Goal: Information Seeking & Learning: Check status

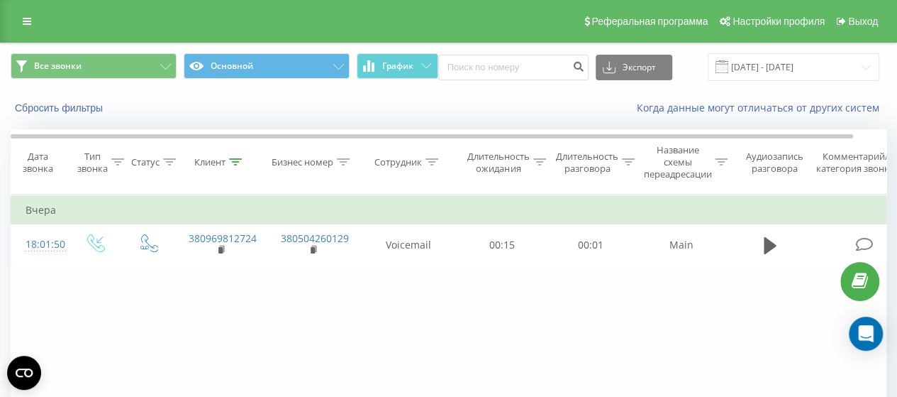
click at [233, 162] on icon at bounding box center [235, 161] width 13 height 7
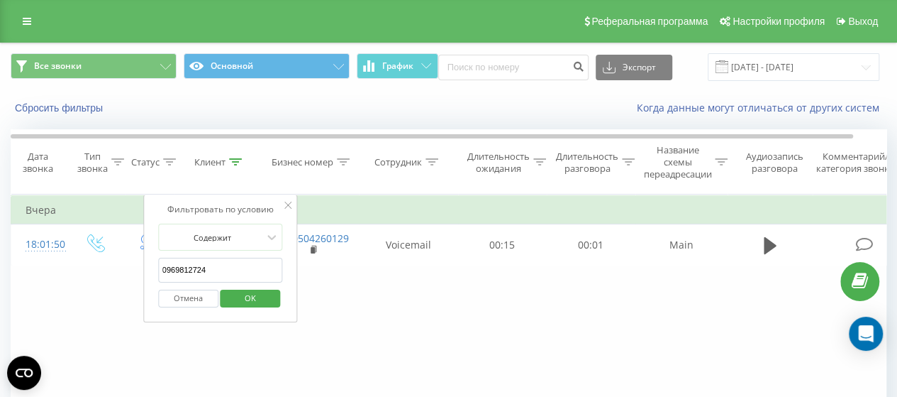
drag, startPoint x: 212, startPoint y: 263, endPoint x: 158, endPoint y: 267, distance: 54.8
click at [158, 267] on input "0969812724" at bounding box center [220, 270] width 125 height 25
paste input "0988081286"
type input "0988081286"
click button "OK" at bounding box center [251, 298] width 60 height 18
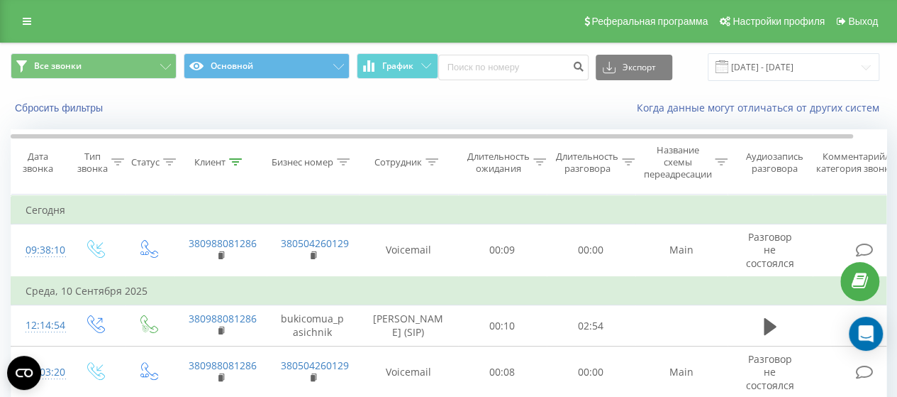
click at [239, 168] on th "Клиент" at bounding box center [221, 162] width 92 height 65
click at [237, 163] on icon at bounding box center [235, 161] width 13 height 7
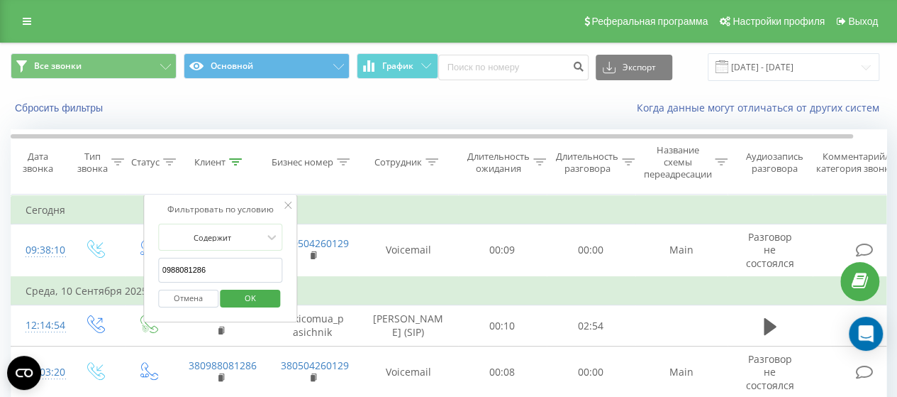
drag, startPoint x: 219, startPoint y: 272, endPoint x: 152, endPoint y: 269, distance: 67.5
click at [152, 269] on div "Фильтровать по условию Содержит 0988081286 Отмена OK" at bounding box center [220, 258] width 155 height 128
paste input "0671807048"
type input "0671807048"
click at [253, 291] on span "OK" at bounding box center [251, 298] width 40 height 22
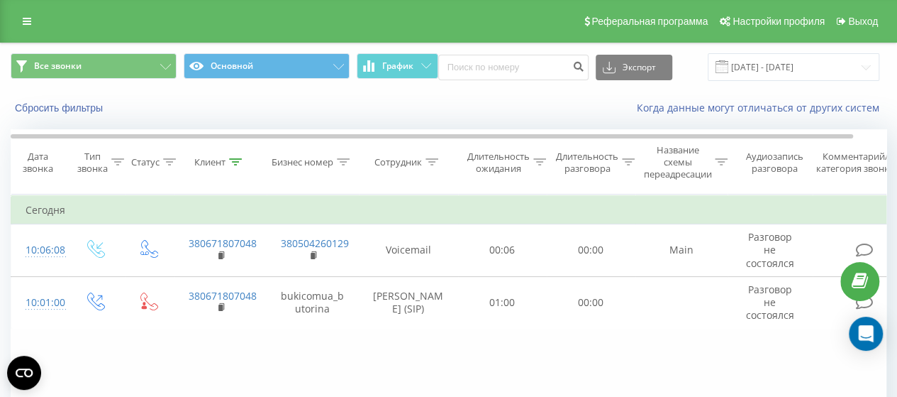
click at [241, 158] on icon at bounding box center [236, 161] width 13 height 7
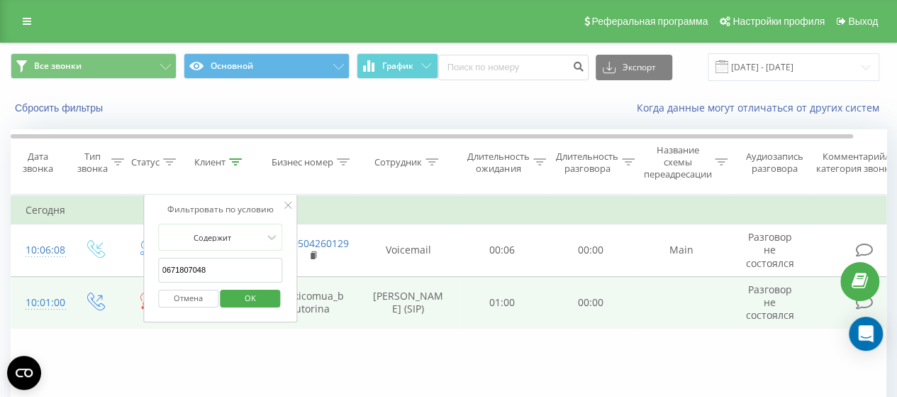
drag, startPoint x: 220, startPoint y: 266, endPoint x: 137, endPoint y: 276, distance: 83.6
click at [137, 276] on table "Фильтровать по условию Равно Введите значение Отмена OK Фильтровать по условию …" at bounding box center [466, 261] width 910 height 134
paste input "0933521902"
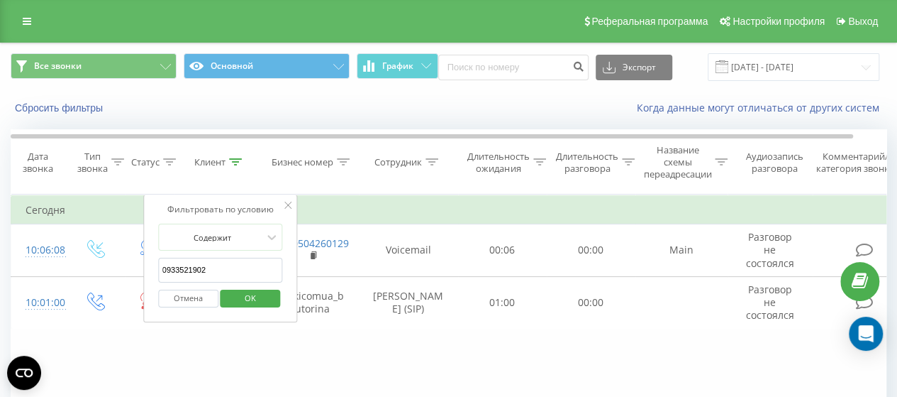
type input "0933521902"
click at [260, 296] on span "OK" at bounding box center [251, 298] width 40 height 22
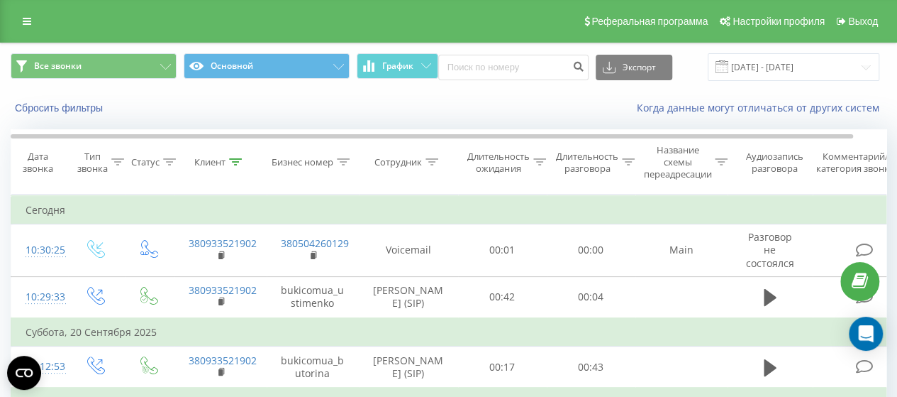
click at [236, 163] on icon at bounding box center [235, 161] width 13 height 7
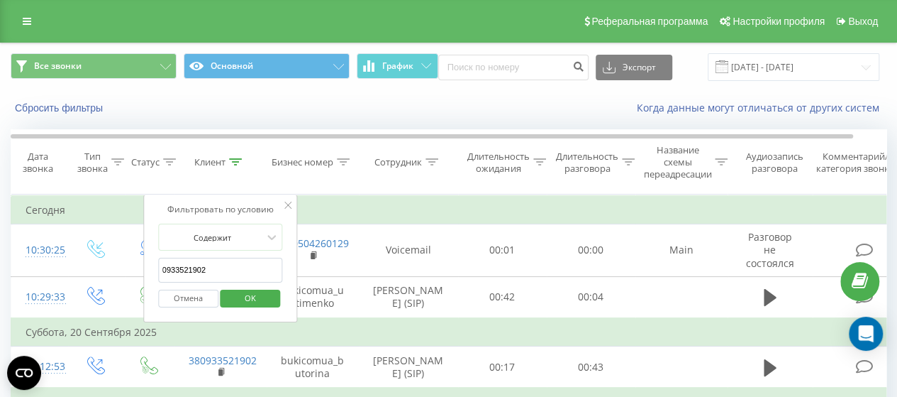
drag, startPoint x: 217, startPoint y: 268, endPoint x: 164, endPoint y: 267, distance: 53.2
click at [164, 267] on input "0933521902" at bounding box center [220, 270] width 125 height 25
paste input "[PHONE_NUMBER]"
click at [187, 266] on input "[PHONE_NUMBER]" at bounding box center [220, 270] width 125 height 25
click at [167, 265] on input "(096383-49-29" at bounding box center [220, 270] width 125 height 25
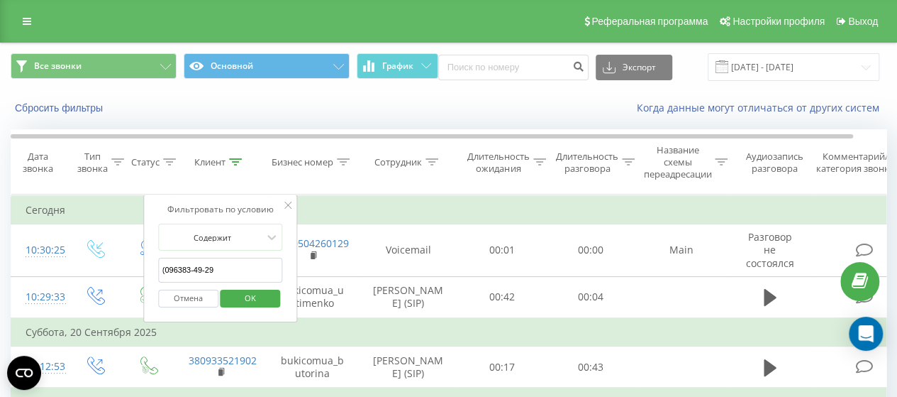
click at [169, 267] on input "(096383-49-29" at bounding box center [220, 270] width 125 height 25
click at [196, 268] on input "096383-49-29" at bounding box center [220, 270] width 125 height 25
click at [205, 267] on input "09638349-29" at bounding box center [220, 270] width 125 height 25
type input "0963834929"
click at [259, 294] on span "OK" at bounding box center [251, 298] width 40 height 22
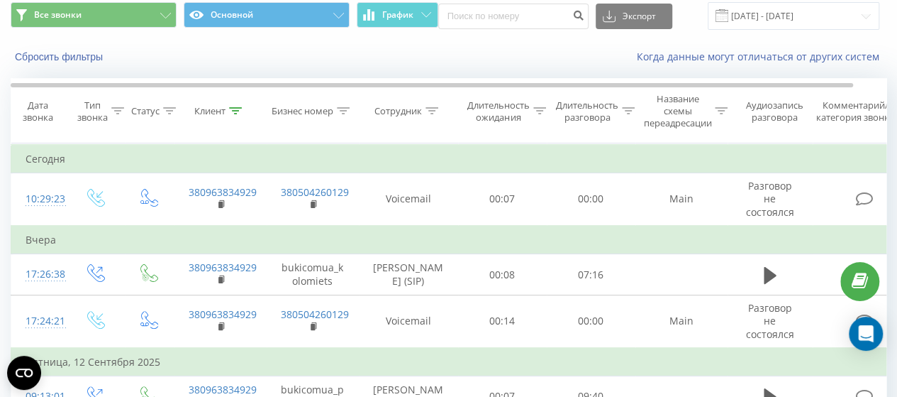
scroll to position [71, 0]
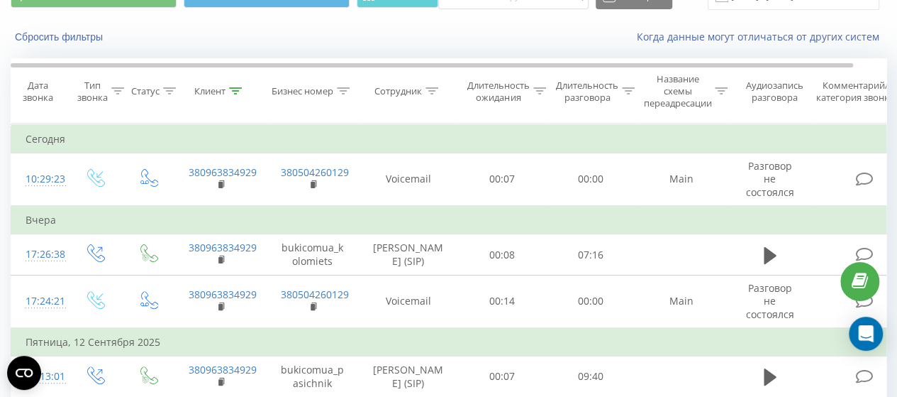
click at [244, 90] on div "Клиент" at bounding box center [221, 91] width 92 height 12
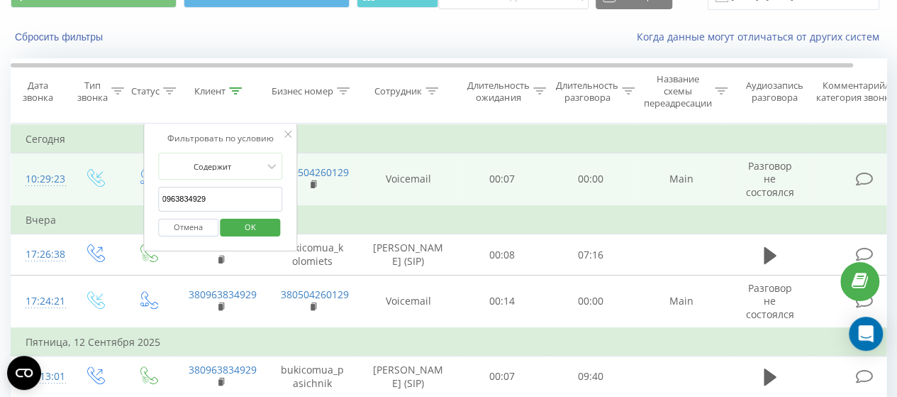
drag, startPoint x: 223, startPoint y: 201, endPoint x: 140, endPoint y: 195, distance: 83.2
click at [140, 195] on table "Фильтровать по условию Равно Введите значение Отмена OK Фильтровать по условию …" at bounding box center [466, 280] width 910 height 315
paste input "0933521902"
type input "0933521902"
click button "OK" at bounding box center [251, 228] width 60 height 18
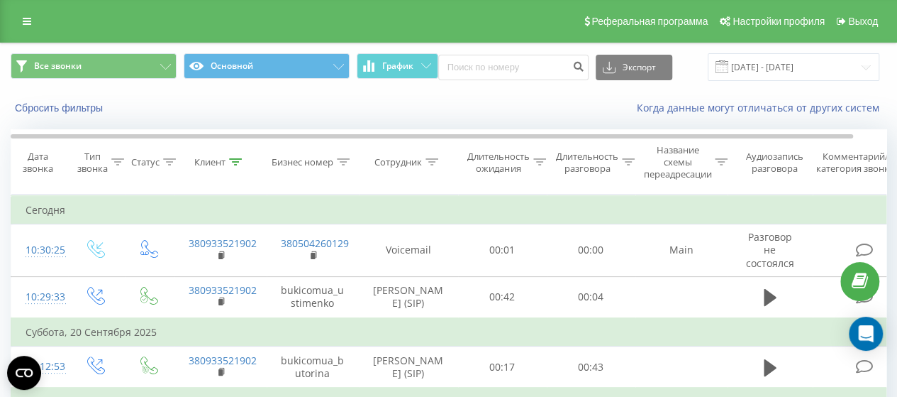
click at [236, 165] on div at bounding box center [235, 162] width 13 height 12
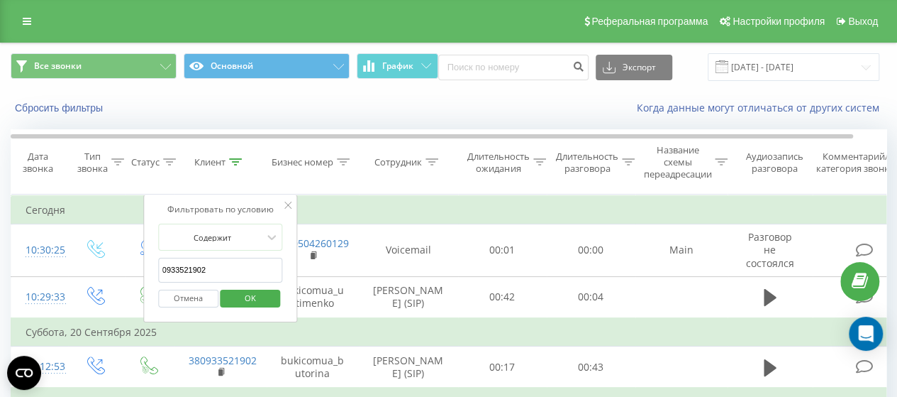
click at [192, 269] on input "0933521902" at bounding box center [220, 270] width 125 height 25
drag, startPoint x: 236, startPoint y: 263, endPoint x: 159, endPoint y: 275, distance: 77.5
click at [159, 275] on input "0933521902" at bounding box center [220, 270] width 125 height 25
paste input "0971945926"
type input "0971945926"
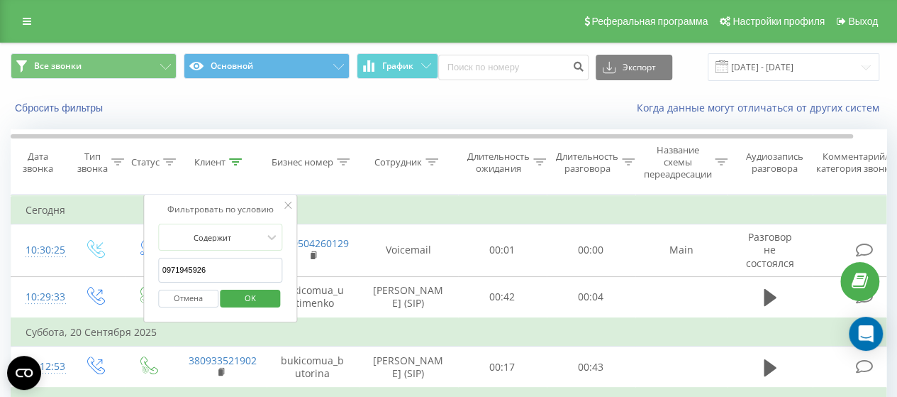
click button "OK" at bounding box center [251, 298] width 60 height 18
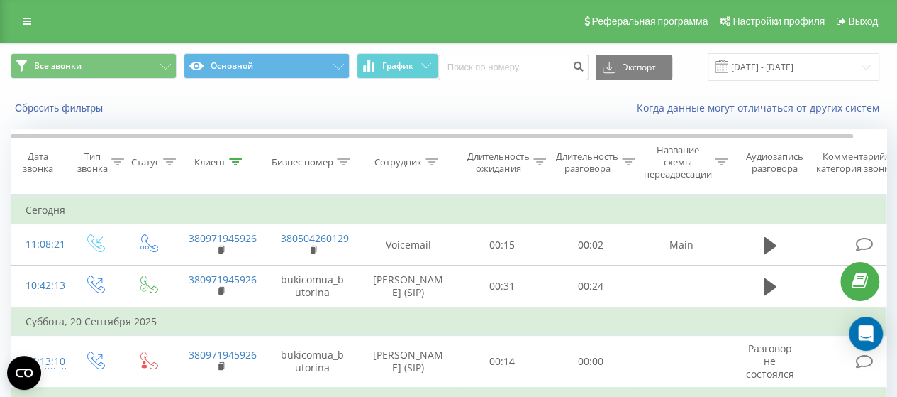
click at [236, 162] on icon at bounding box center [236, 161] width 13 height 7
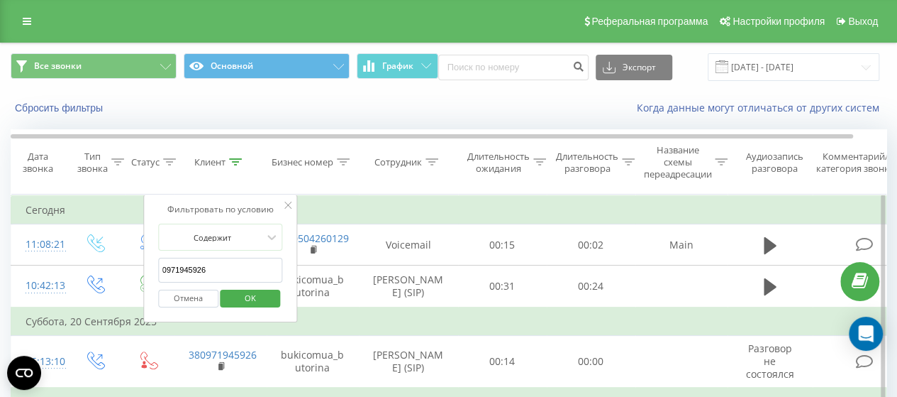
drag, startPoint x: 220, startPoint y: 272, endPoint x: 150, endPoint y: 267, distance: 69.7
click at [150, 267] on div "Фильтровать по условию Содержит 0971945926 Отмена OK" at bounding box center [220, 258] width 155 height 128
paste input "0961986461"
type input "0961986461"
click button "OK" at bounding box center [251, 298] width 60 height 18
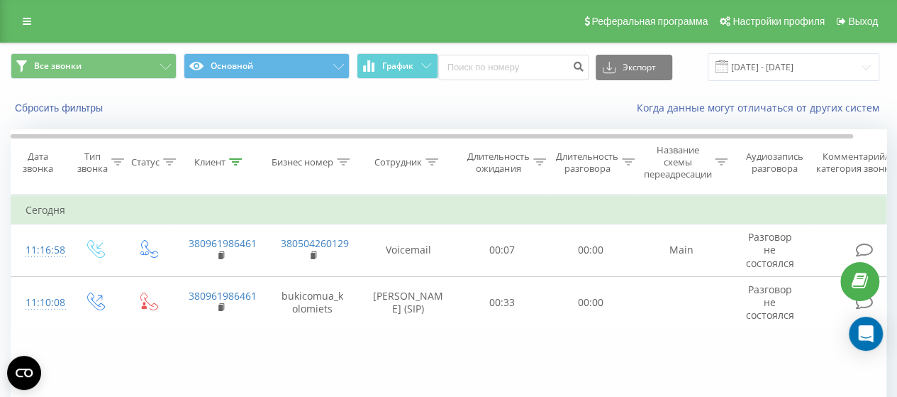
click at [235, 160] on icon at bounding box center [235, 161] width 13 height 7
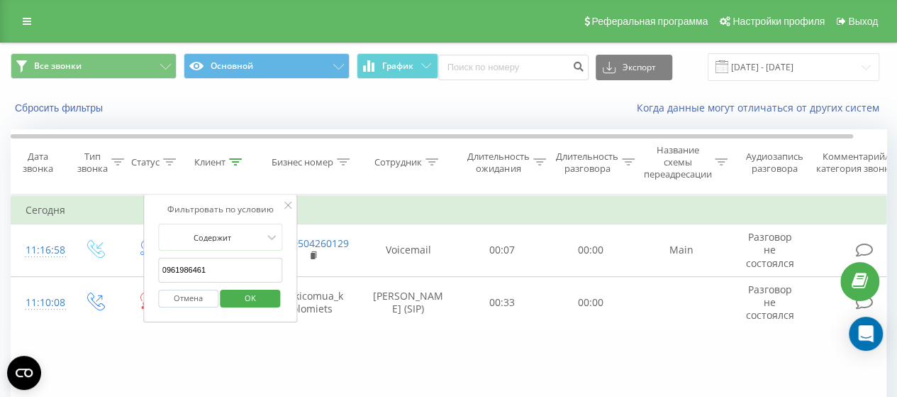
drag, startPoint x: 209, startPoint y: 265, endPoint x: 159, endPoint y: 263, distance: 49.7
click at [159, 263] on input "0961986461" at bounding box center [220, 270] width 125 height 25
paste input "0979861548"
type input "0979861548"
click button "OK" at bounding box center [251, 298] width 60 height 18
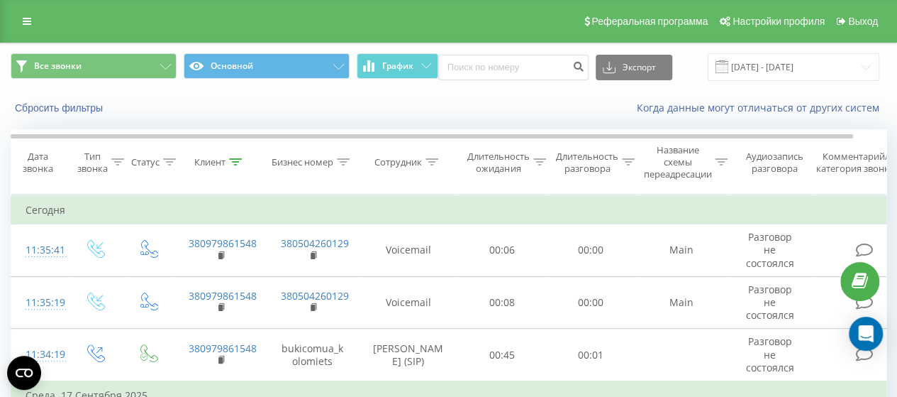
drag, startPoint x: 236, startPoint y: 167, endPoint x: 234, endPoint y: 180, distance: 13.6
click at [236, 166] on div at bounding box center [235, 162] width 13 height 12
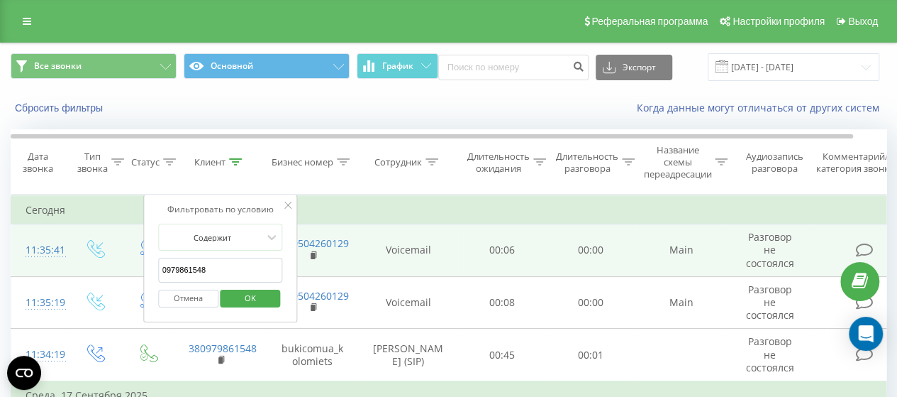
drag, startPoint x: 216, startPoint y: 267, endPoint x: 142, endPoint y: 270, distance: 73.9
click at [142, 270] on table "Фильтровать по условию Равно Введите значение Отмена OK Фильтровать по условию …" at bounding box center [466, 322] width 910 height 256
paste input "0682272359"
type input "0682272359"
click button "OK" at bounding box center [251, 298] width 60 height 18
